Goal: Information Seeking & Learning: Learn about a topic

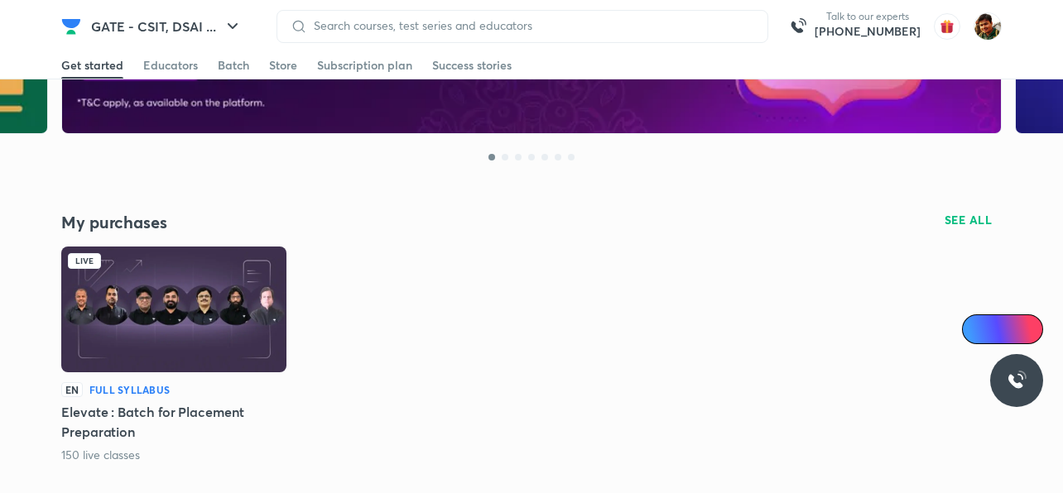
scroll to position [414, 0]
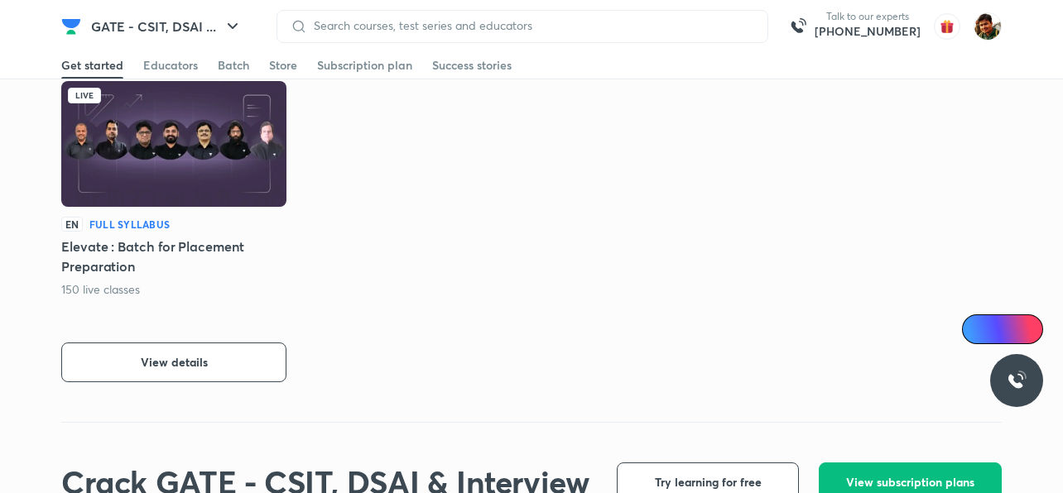
click at [182, 149] on img at bounding box center [173, 144] width 225 height 126
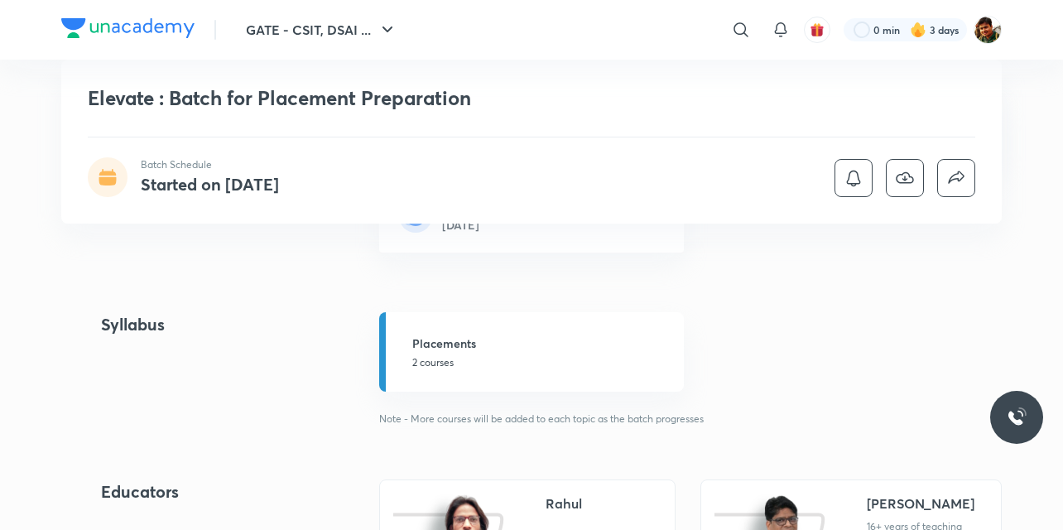
scroll to position [331, 0]
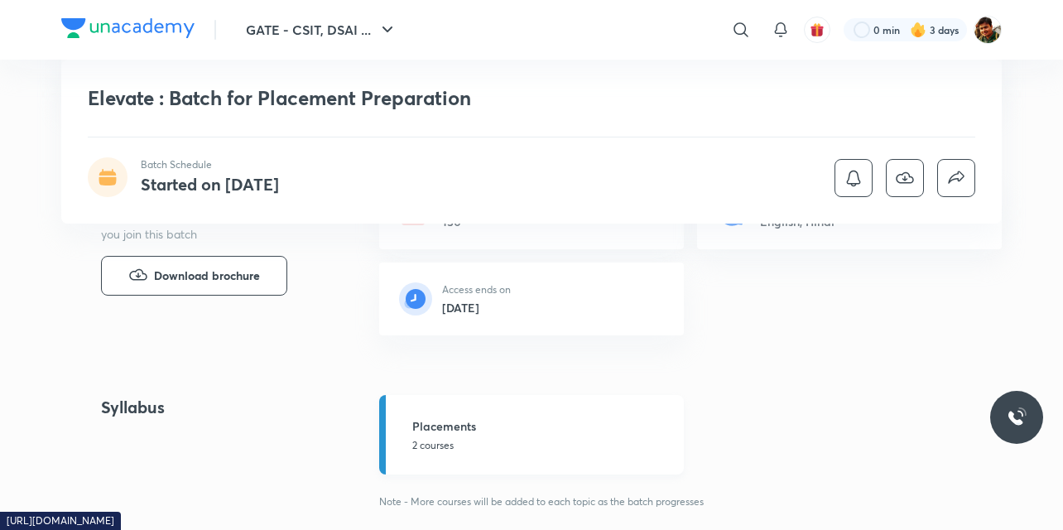
click at [460, 431] on h5 "Placements" at bounding box center [543, 425] width 262 height 17
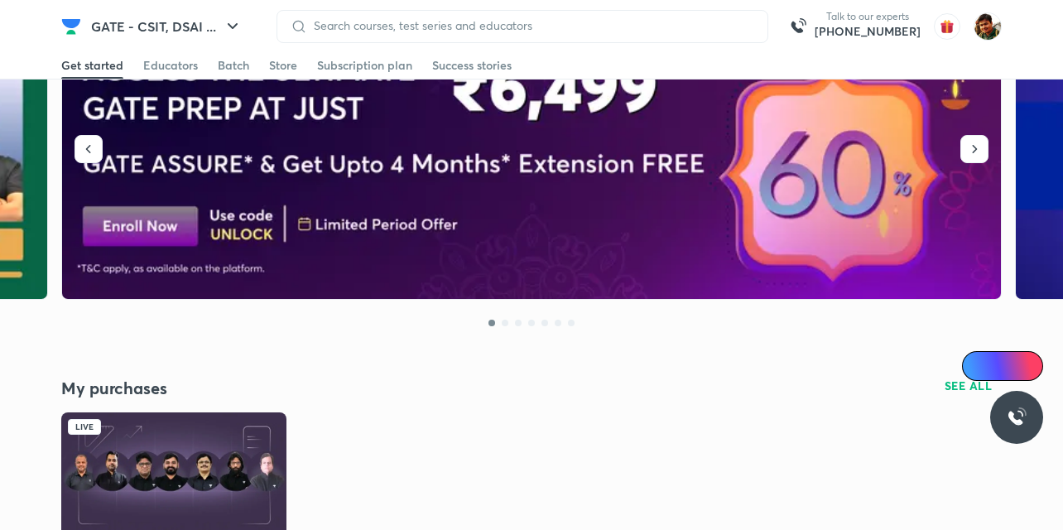
scroll to position [166, 0]
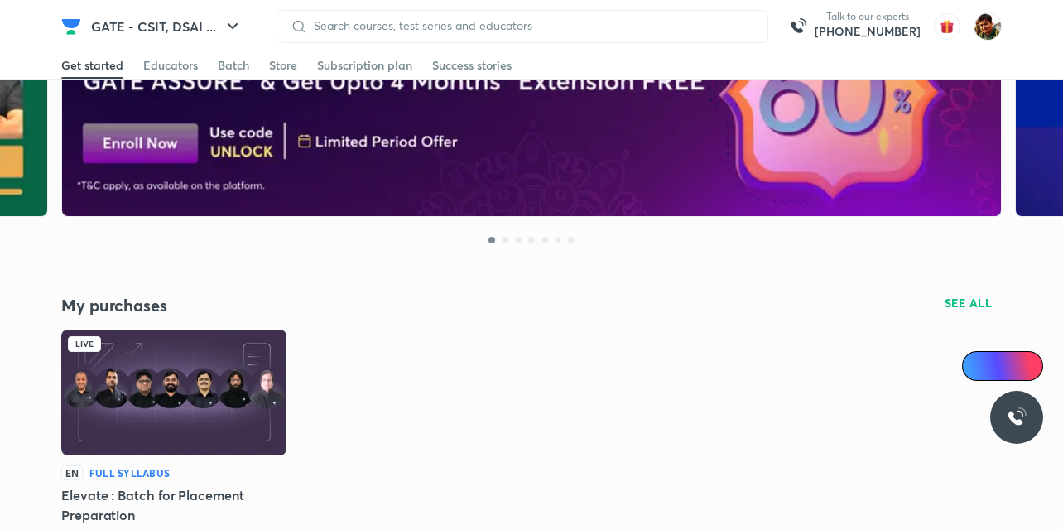
click at [199, 363] on img at bounding box center [173, 392] width 225 height 126
